Goal: Task Accomplishment & Management: Complete application form

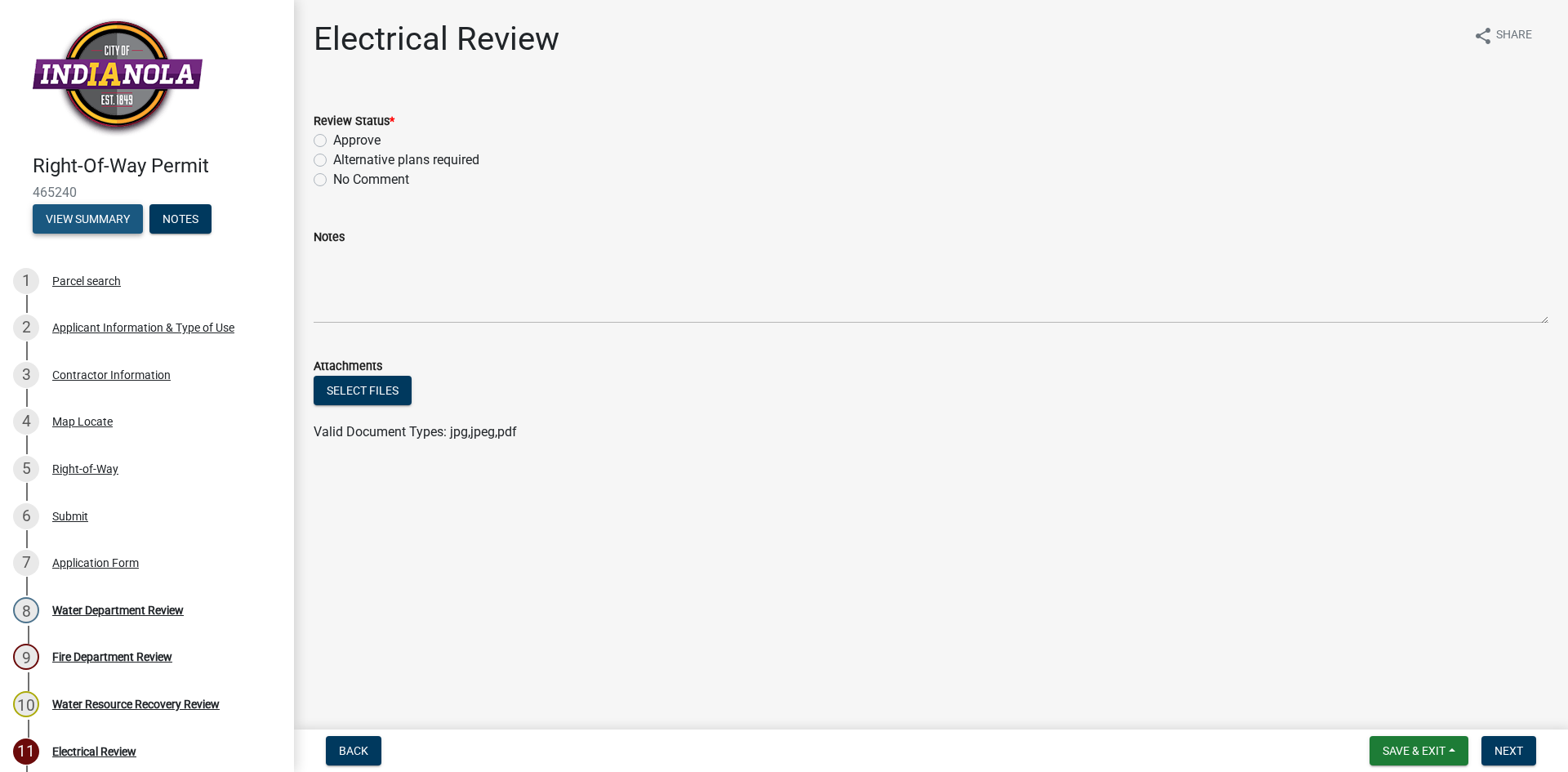
click at [92, 218] on button "View Summary" at bounding box center [88, 219] width 110 height 29
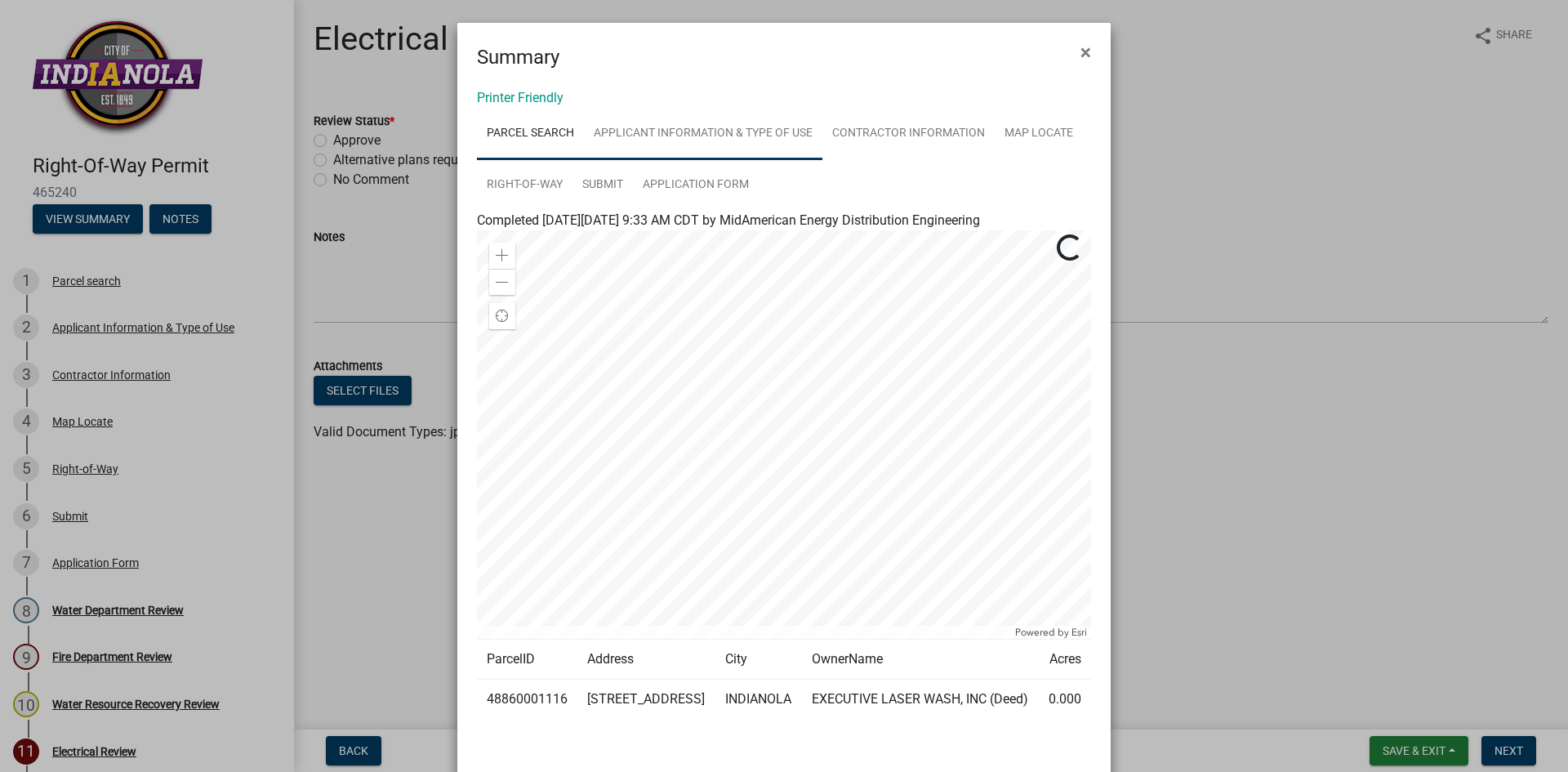
click at [662, 136] on link "Applicant Information & Type of Use" at bounding box center [703, 134] width 239 height 53
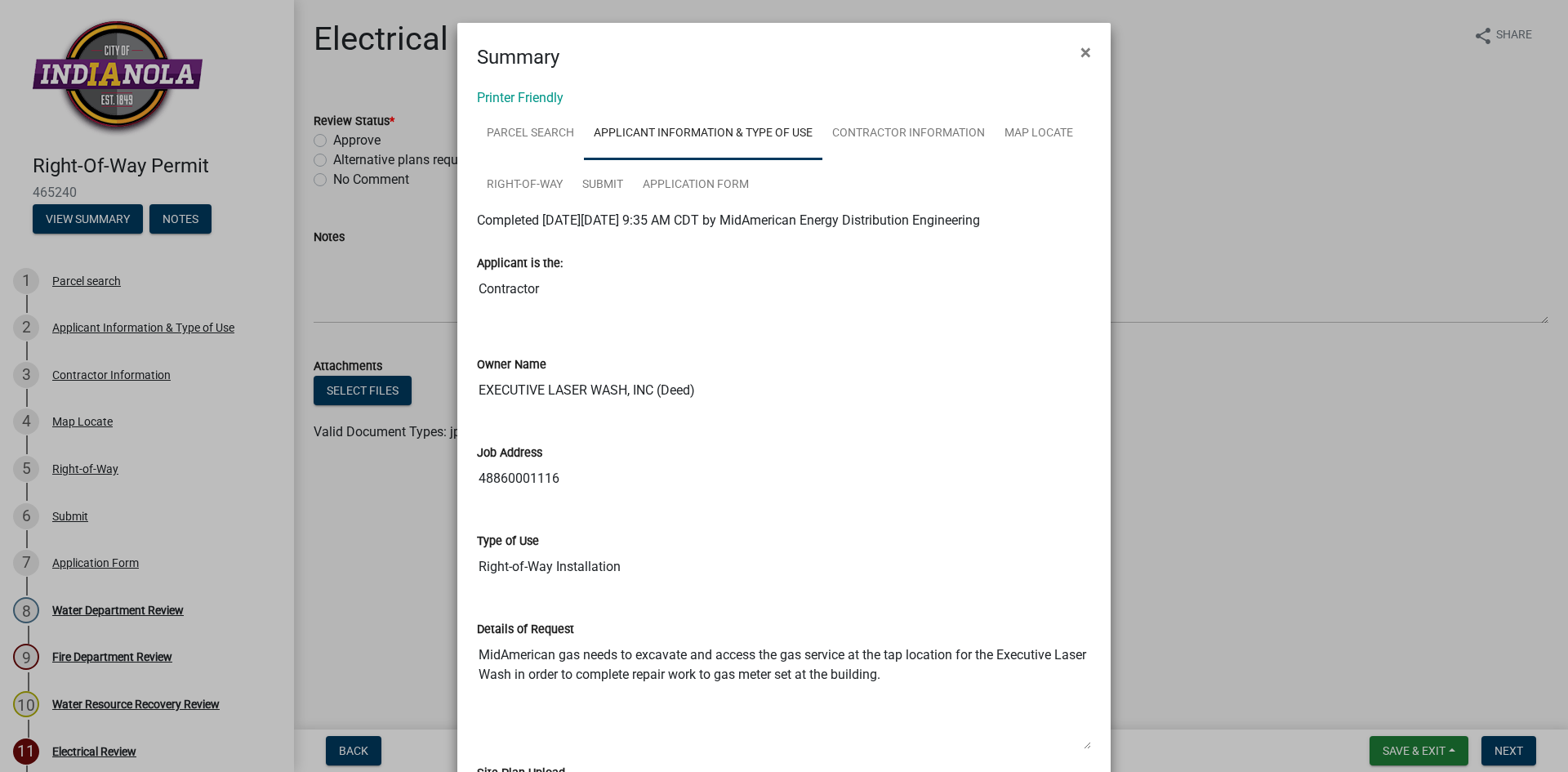
scroll to position [81, 0]
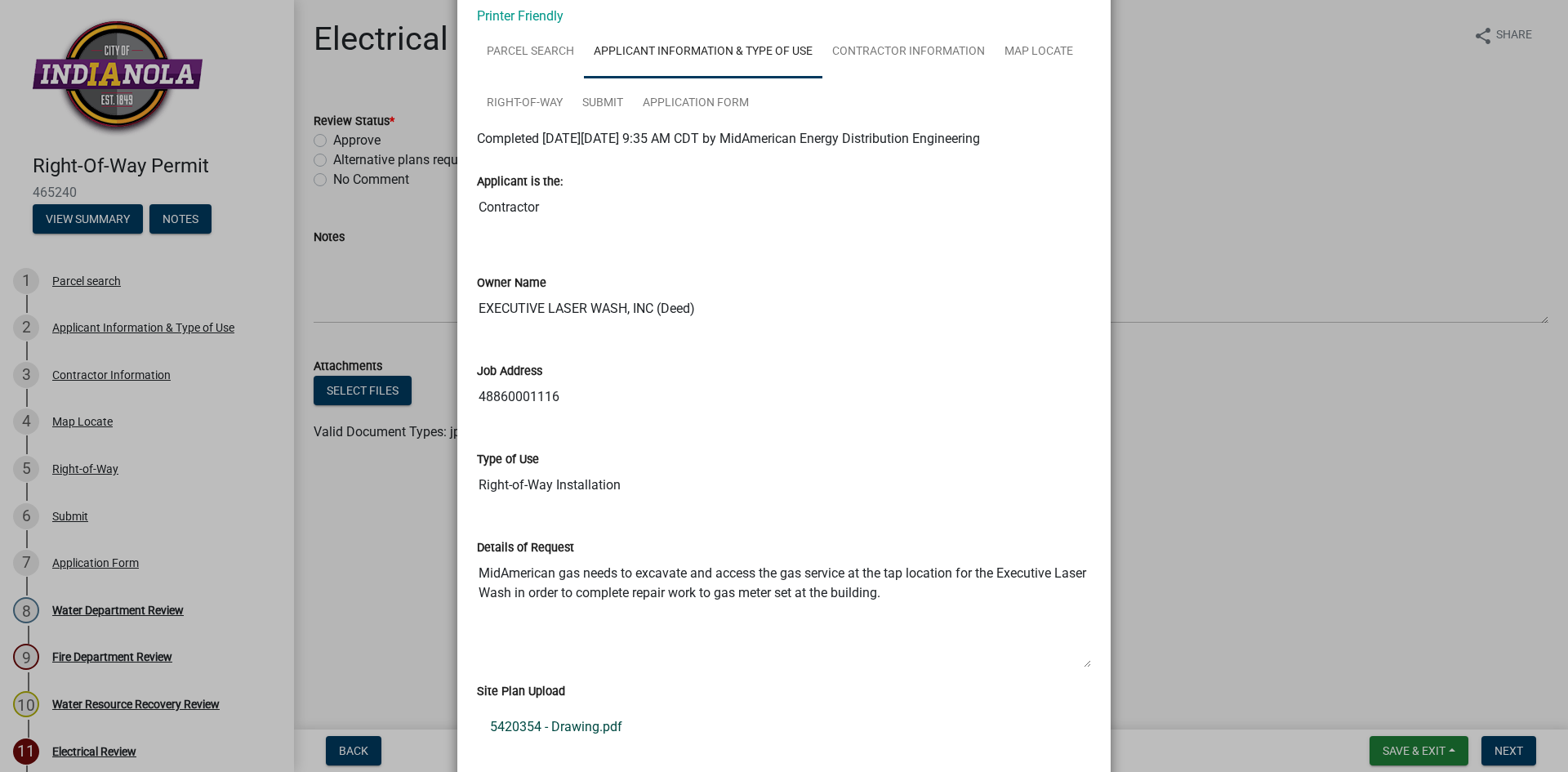
click at [560, 726] on link "5420354 - Drawing.pdf" at bounding box center [784, 727] width 615 height 39
click at [1397, 138] on ngb-modal-window "Summary × Printer Friendly Parcel search Applicant Information & Type of Use Co…" at bounding box center [784, 386] width 1568 height 772
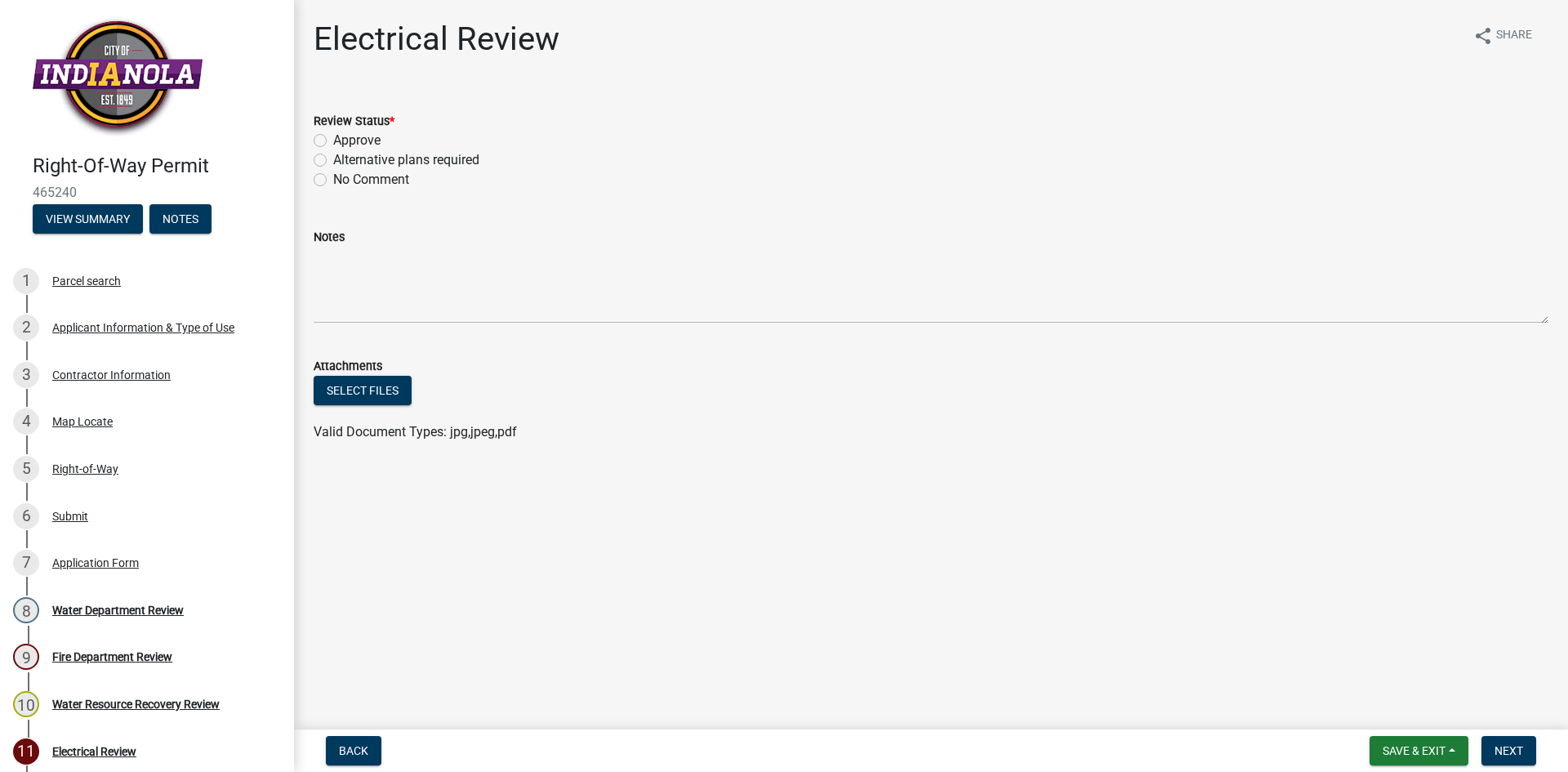
click at [1154, 243] on div "Notes" at bounding box center [931, 237] width 1235 height 20
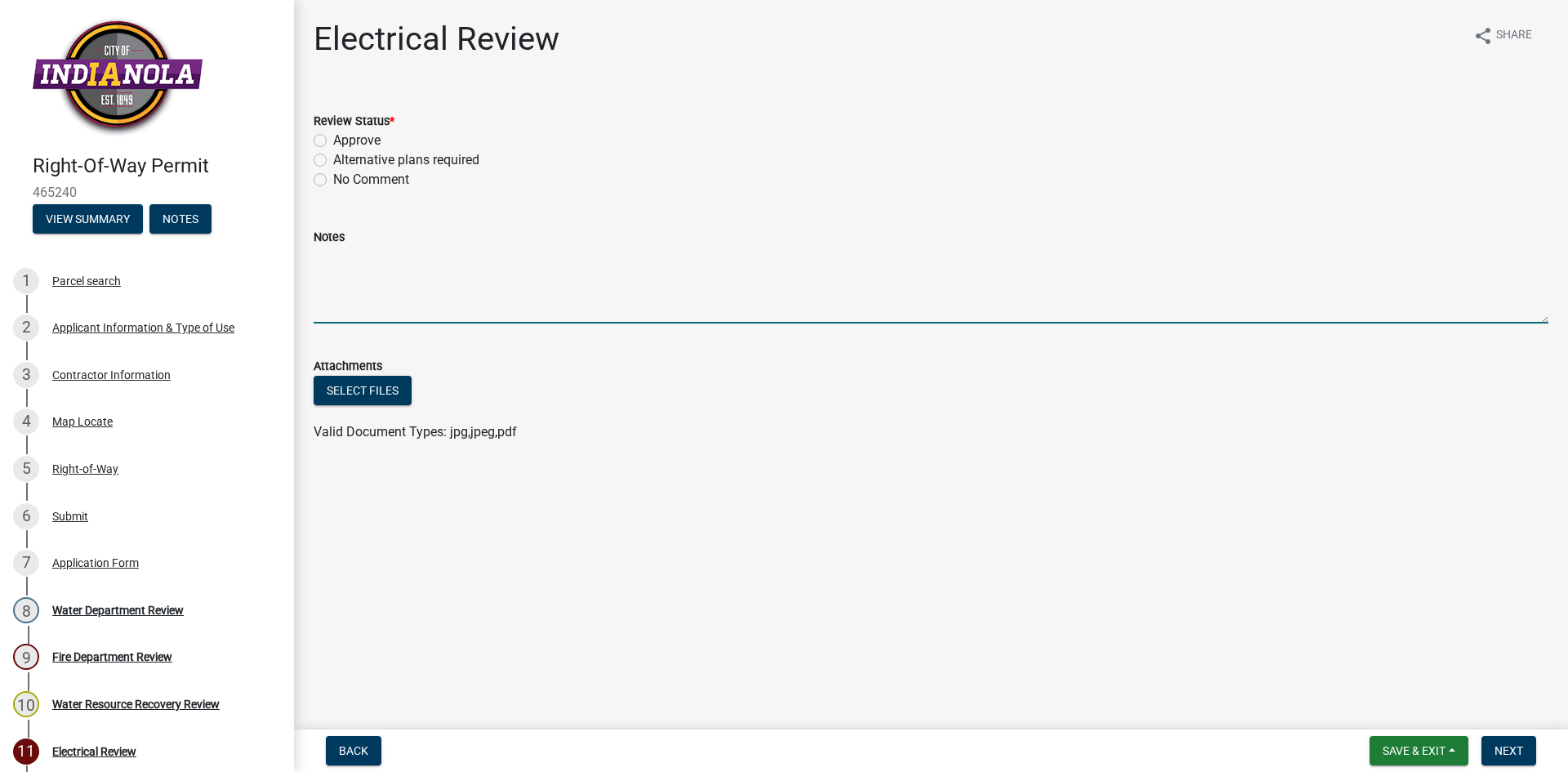
click at [482, 285] on textarea "Notes" at bounding box center [931, 285] width 1235 height 77
type textarea "There are [MEDICAL_DATA] underground electric facilities in the proposed area. …"
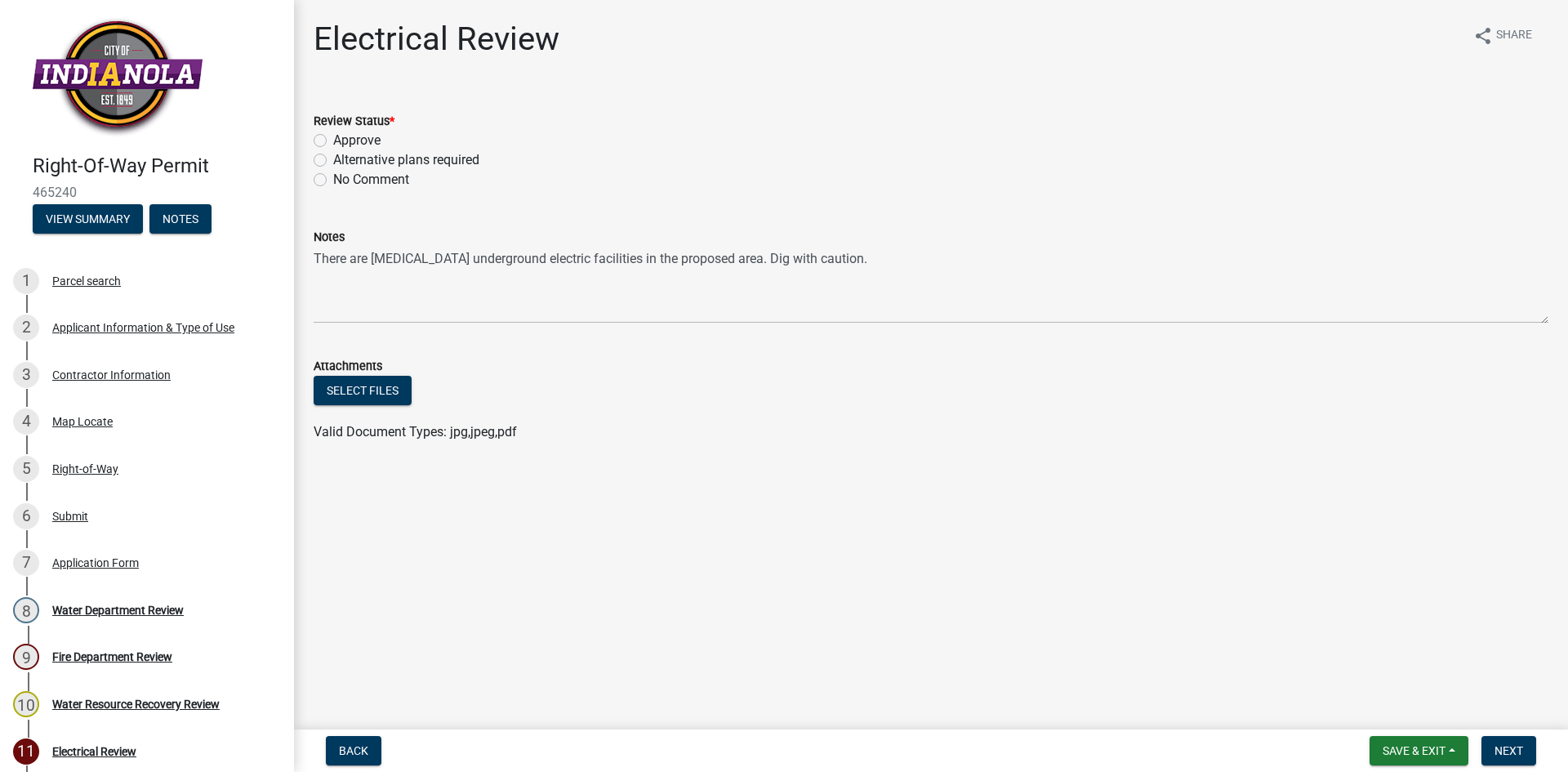
click at [333, 141] on label "Approve" at bounding box center [356, 140] width 47 height 20
click at [333, 141] on input "Approve" at bounding box center [339, 136] width 11 height 11
radio input "true"
click at [1441, 751] on span "Save & Exit" at bounding box center [1414, 751] width 63 height 13
click at [1421, 682] on button "Save" at bounding box center [1404, 669] width 130 height 39
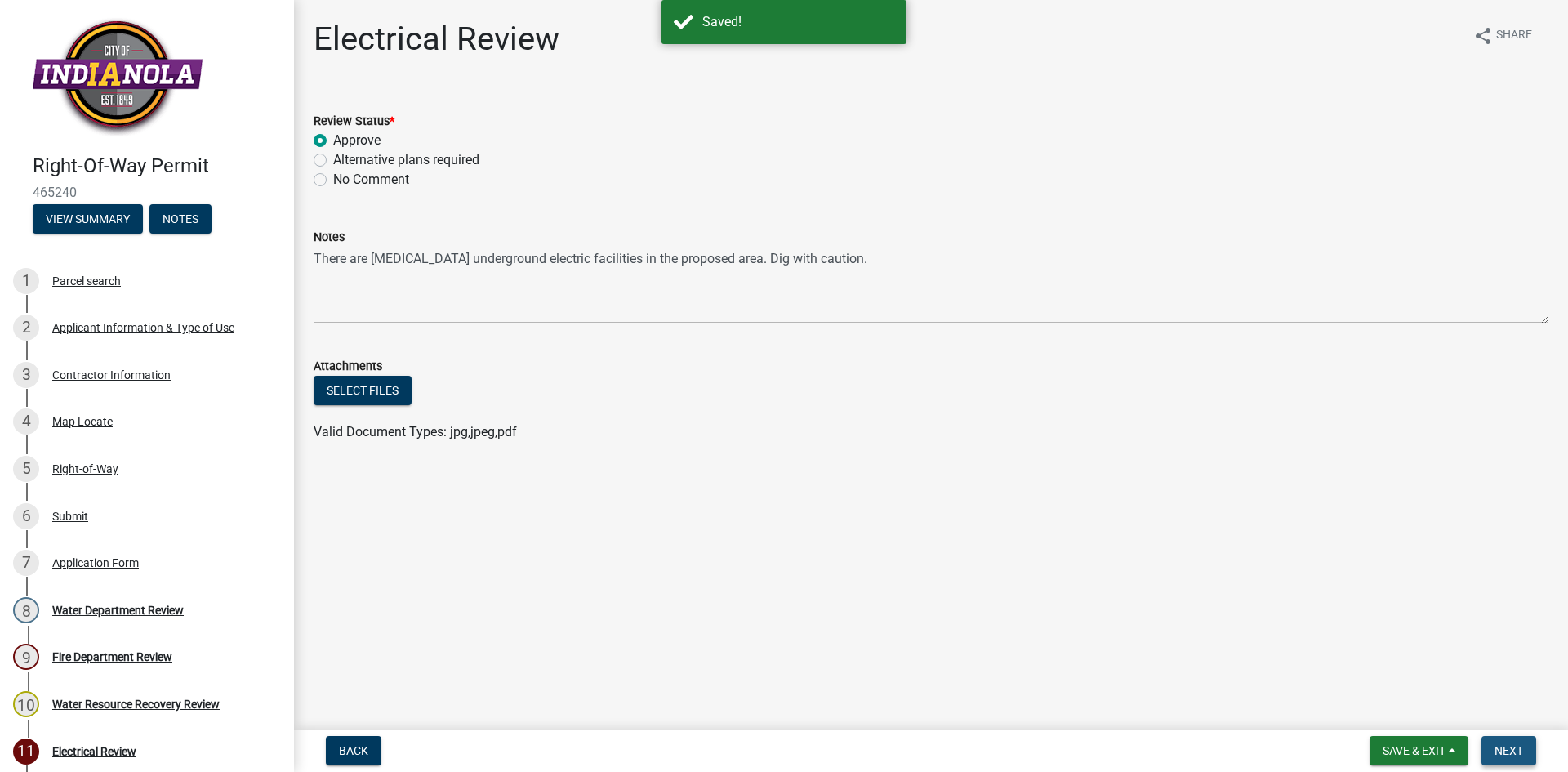
click at [1518, 751] on span "Next" at bounding box center [1509, 751] width 29 height 13
